Goal: Information Seeking & Learning: Learn about a topic

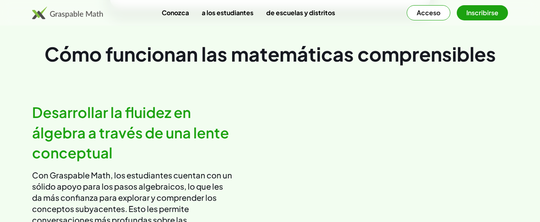
scroll to position [411, 0]
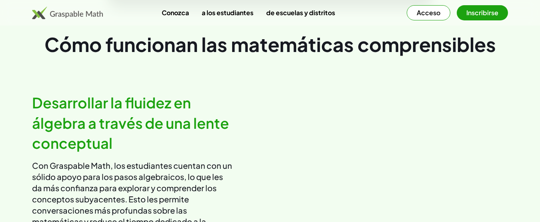
click at [431, 14] on font "Acceso" at bounding box center [429, 12] width 24 height 8
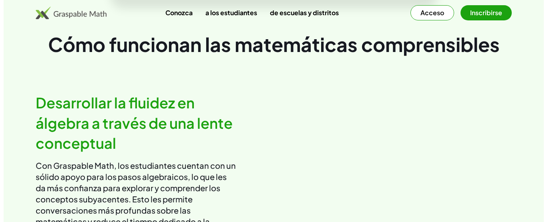
scroll to position [0, 0]
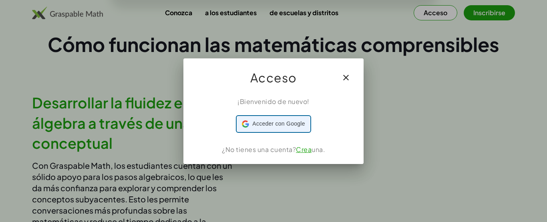
click at [278, 122] on font "Acceder con Google" at bounding box center [278, 124] width 52 height 6
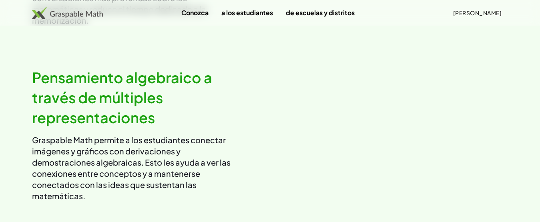
scroll to position [642, 0]
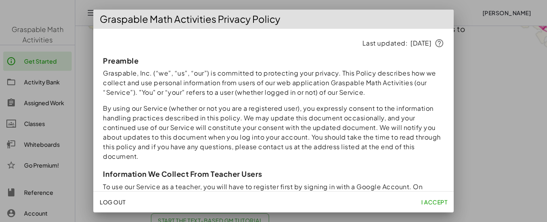
drag, startPoint x: 542, startPoint y: 63, endPoint x: 547, endPoint y: 98, distance: 35.2
click at [547, 98] on html "Graspable Math Activities Get Started Activity Bank Assigned Work Classes White…" at bounding box center [273, 63] width 547 height 222
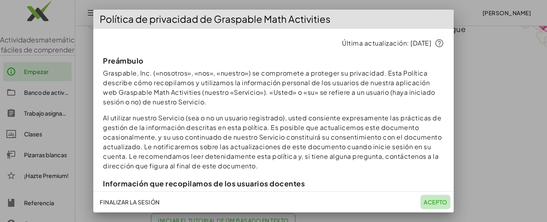
click at [430, 202] on font "Acepto" at bounding box center [436, 202] width 24 height 7
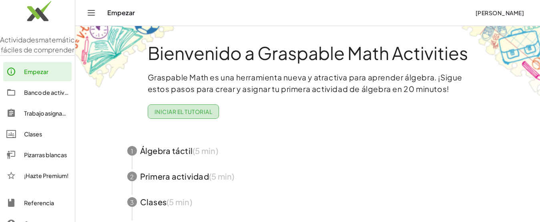
click at [197, 110] on font "Iniciar el tutorial" at bounding box center [184, 111] width 58 height 7
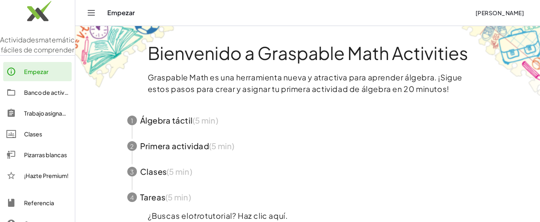
click at [181, 121] on span "button" at bounding box center [308, 121] width 380 height 26
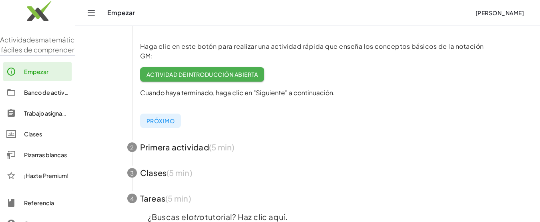
scroll to position [183, 0]
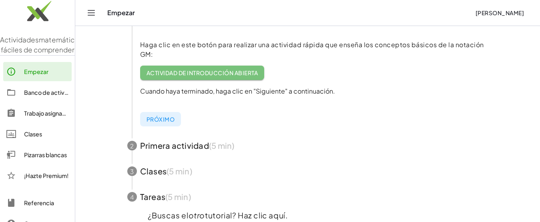
click at [231, 73] on font "Actividad de introducción abierta" at bounding box center [202, 72] width 111 height 7
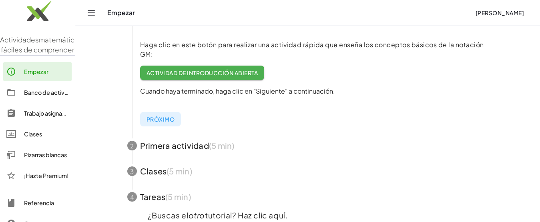
click at [171, 143] on span "button" at bounding box center [308, 146] width 380 height 26
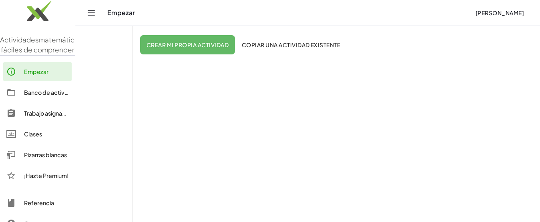
scroll to position [160, 0]
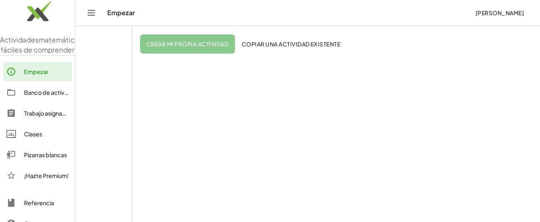
click at [216, 50] on button "Crear mi propia actividad" at bounding box center [187, 43] width 95 height 19
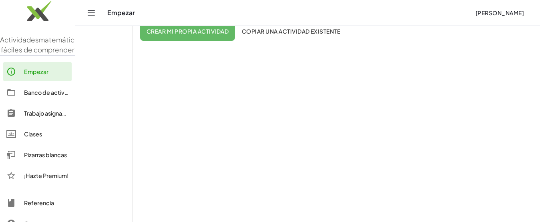
scroll to position [178, 0]
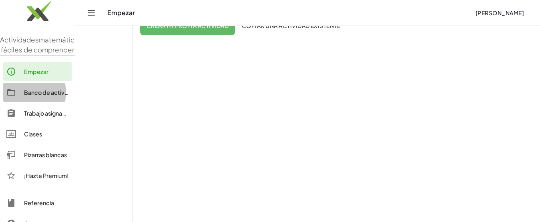
click at [38, 96] on font "Banco de actividades" at bounding box center [53, 92] width 59 height 7
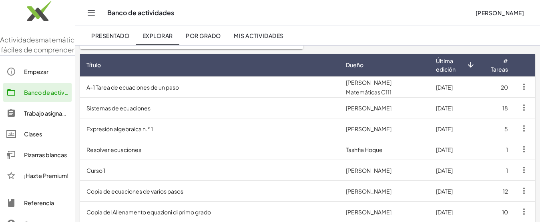
scroll to position [69, 0]
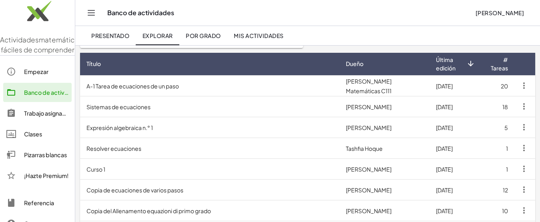
click at [276, 88] on td "A-1 Tarea de ecuaciones de un paso" at bounding box center [210, 85] width 260 height 21
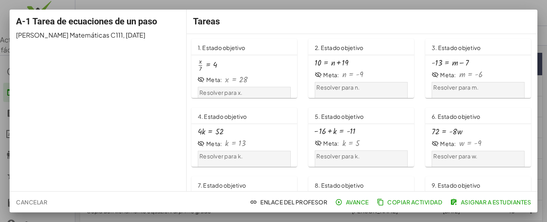
click at [242, 92] on p "Resolver para x." at bounding box center [243, 93] width 89 height 8
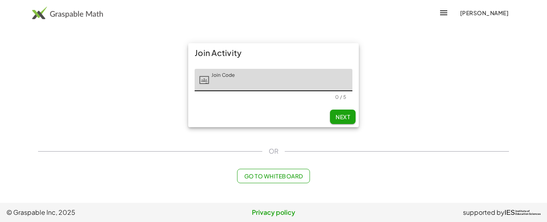
click at [339, 113] on button "Next" at bounding box center [343, 117] width 26 height 14
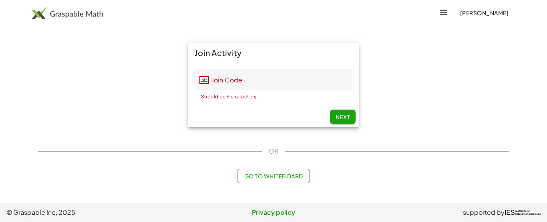
click at [266, 82] on input "Join Code" at bounding box center [280, 80] width 143 height 22
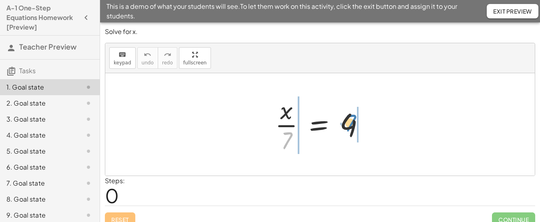
drag, startPoint x: 290, startPoint y: 134, endPoint x: 356, endPoint y: 115, distance: 69.1
click at [356, 115] on div at bounding box center [323, 125] width 104 height 62
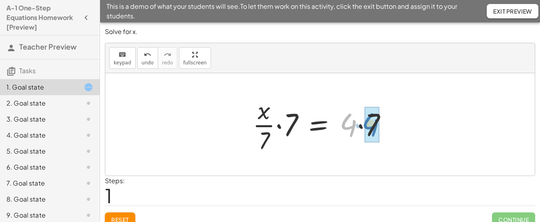
drag, startPoint x: 354, startPoint y: 127, endPoint x: 378, endPoint y: 126, distance: 24.5
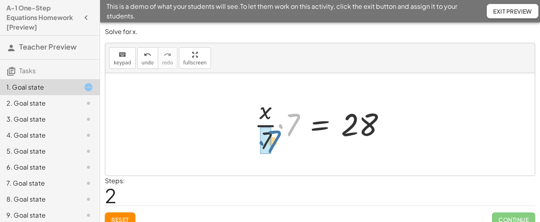
drag, startPoint x: 294, startPoint y: 122, endPoint x: 274, endPoint y: 139, distance: 26.7
click at [274, 139] on div at bounding box center [323, 125] width 146 height 62
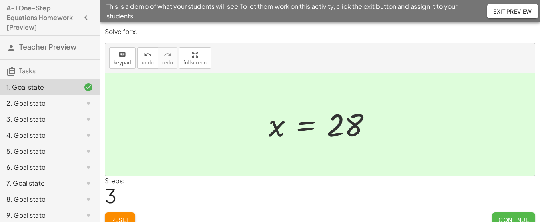
click at [512, 214] on button "Continue" at bounding box center [513, 220] width 43 height 14
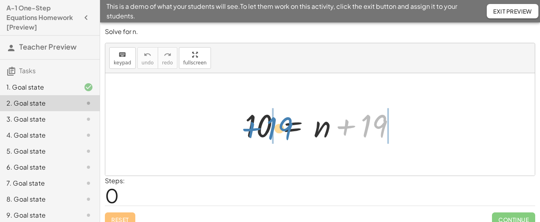
drag, startPoint x: 344, startPoint y: 126, endPoint x: 249, endPoint y: 129, distance: 94.5
click at [249, 129] on div at bounding box center [323, 124] width 165 height 41
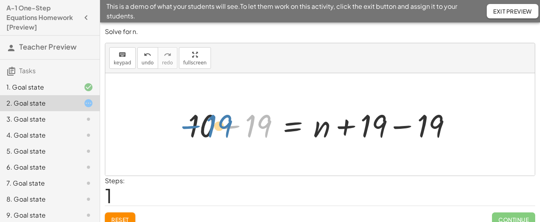
drag, startPoint x: 264, startPoint y: 127, endPoint x: 225, endPoint y: 127, distance: 39.6
click at [225, 127] on div at bounding box center [323, 124] width 278 height 41
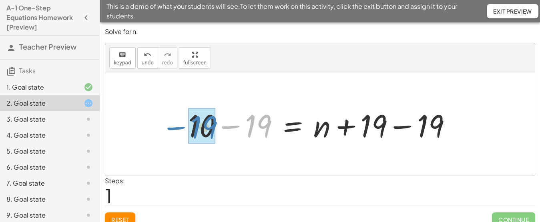
drag, startPoint x: 251, startPoint y: 127, endPoint x: 197, endPoint y: 128, distance: 54.9
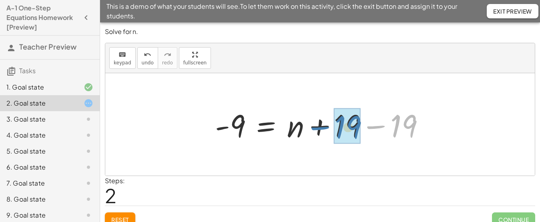
drag, startPoint x: 402, startPoint y: 128, endPoint x: 346, endPoint y: 129, distance: 56.5
